Goal: Task Accomplishment & Management: Complete application form

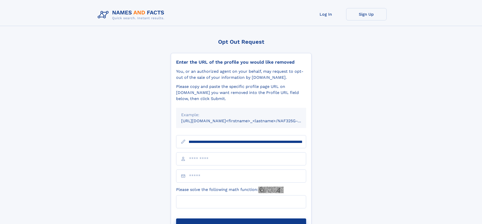
scroll to position [0, 52]
type input "**********"
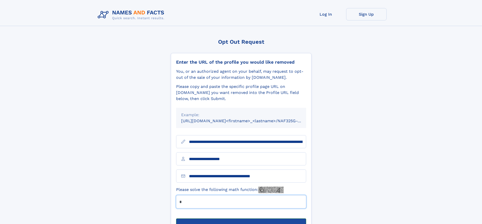
type input "*"
click at [241, 219] on button "Submit Opt Out Request" at bounding box center [241, 227] width 130 height 16
